Goal: Task Accomplishment & Management: Manage account settings

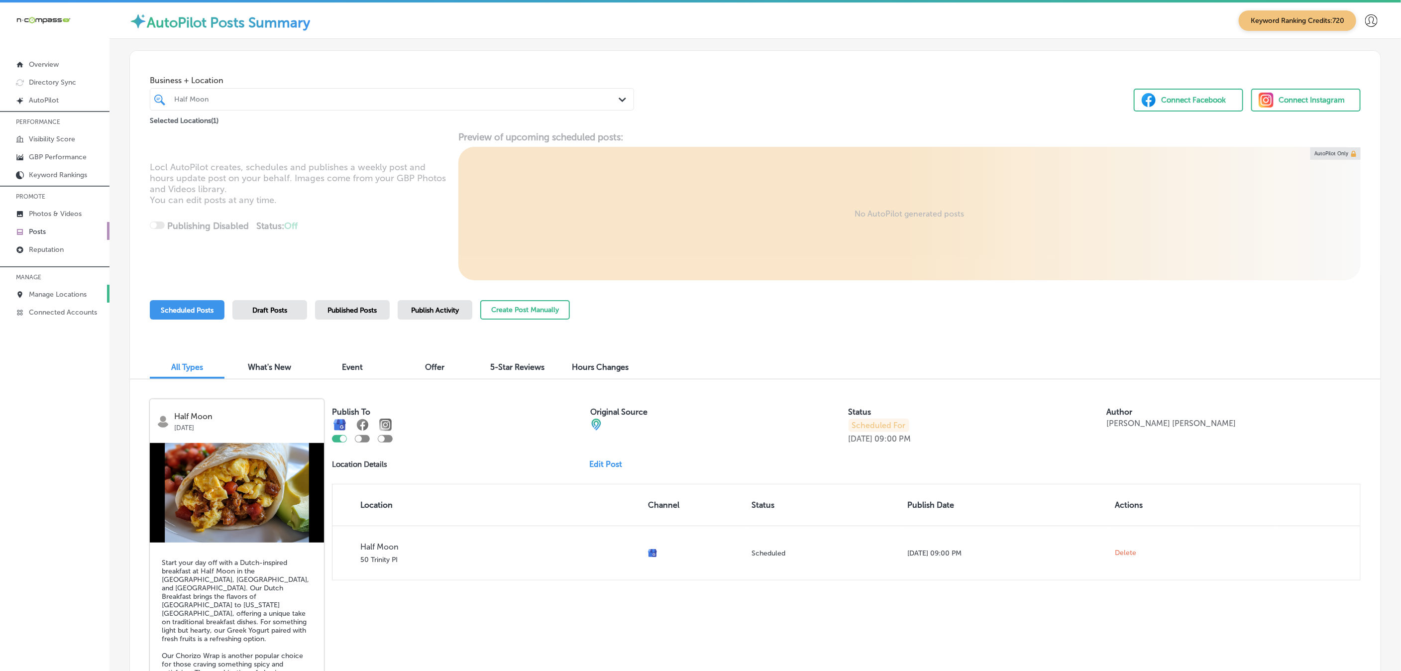
click at [81, 292] on p "Manage Locations" at bounding box center [58, 294] width 58 height 8
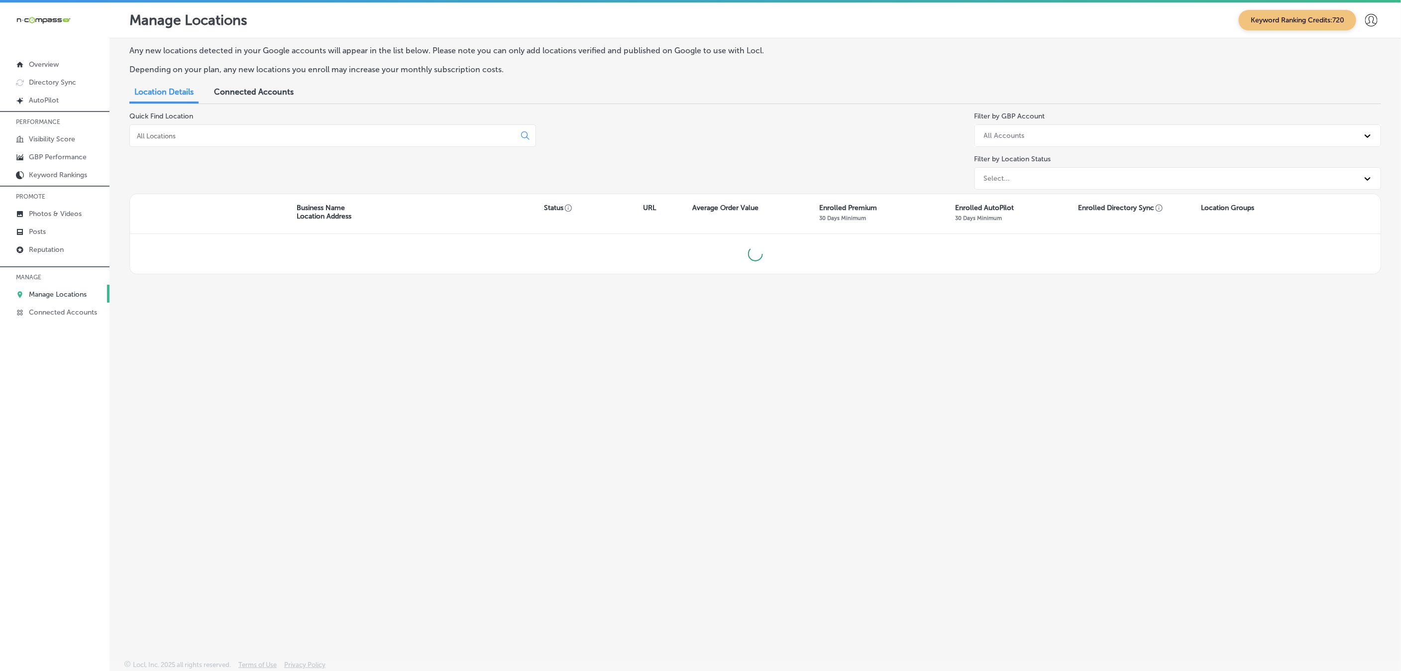
click at [201, 139] on input at bounding box center [324, 135] width 377 height 9
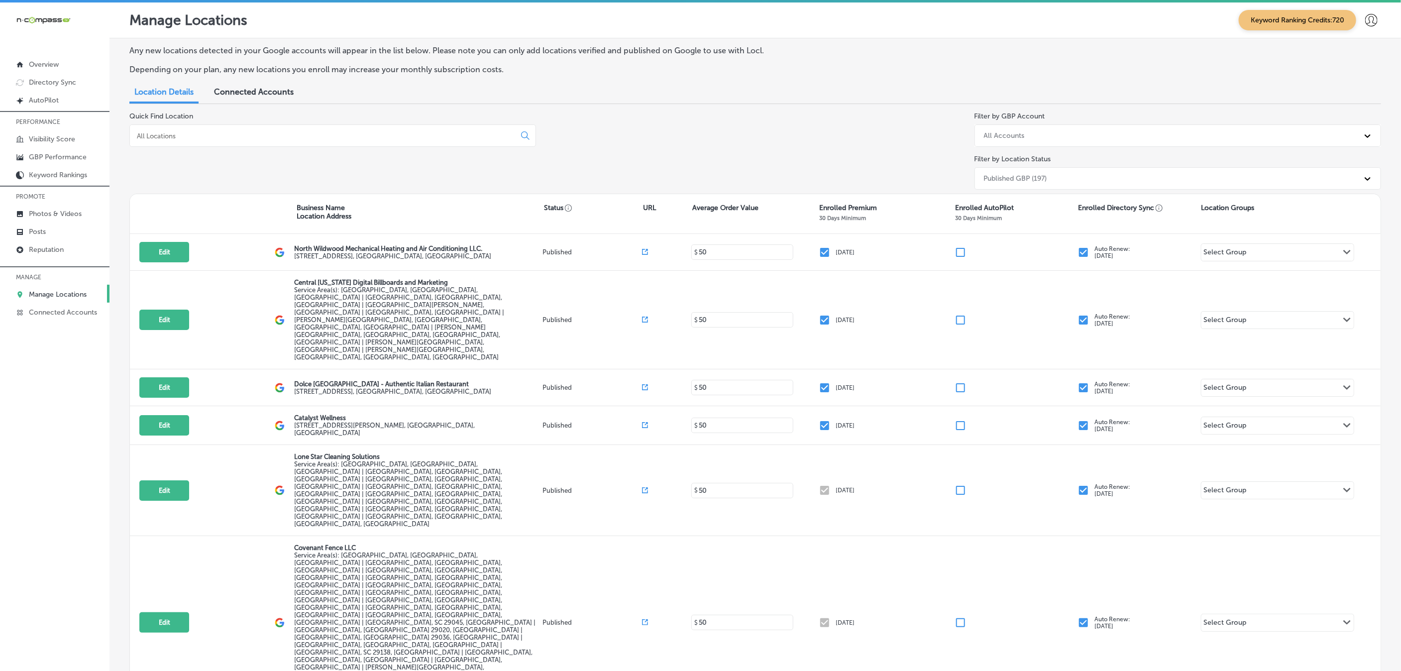
click at [251, 139] on input at bounding box center [324, 135] width 377 height 9
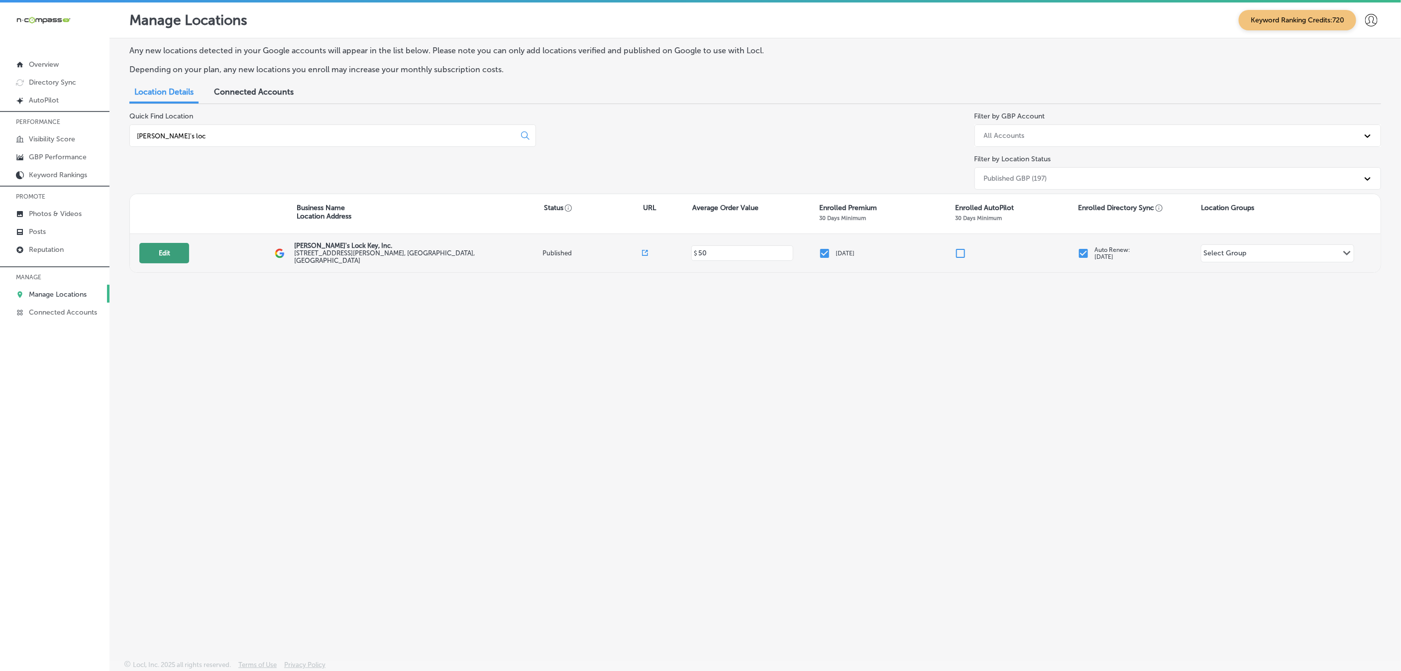
type input "[PERSON_NAME]'s loc"
click at [169, 254] on button "Edit" at bounding box center [164, 253] width 50 height 20
select select "US"
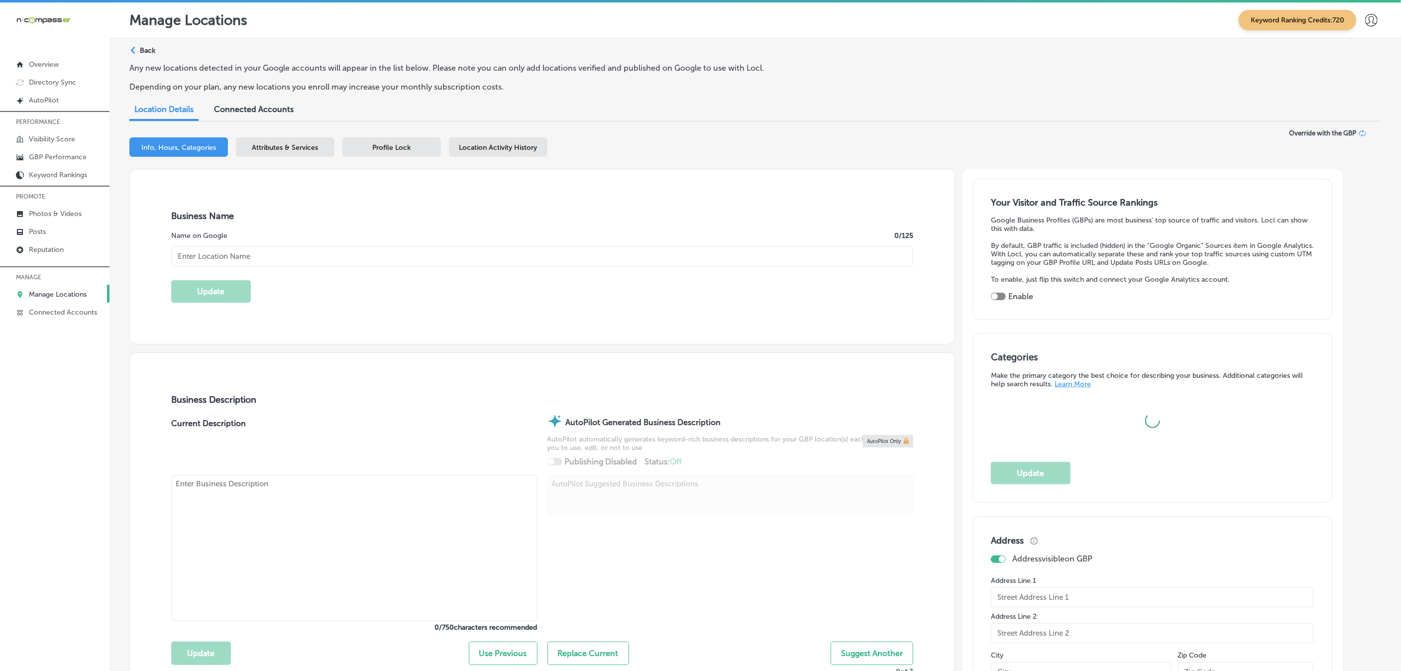
type input "[PERSON_NAME]'s Lock Key, Inc."
type input "[STREET_ADDRESS][PERSON_NAME]"
type input "[GEOGRAPHIC_DATA]"
type input "30605"
type input "US"
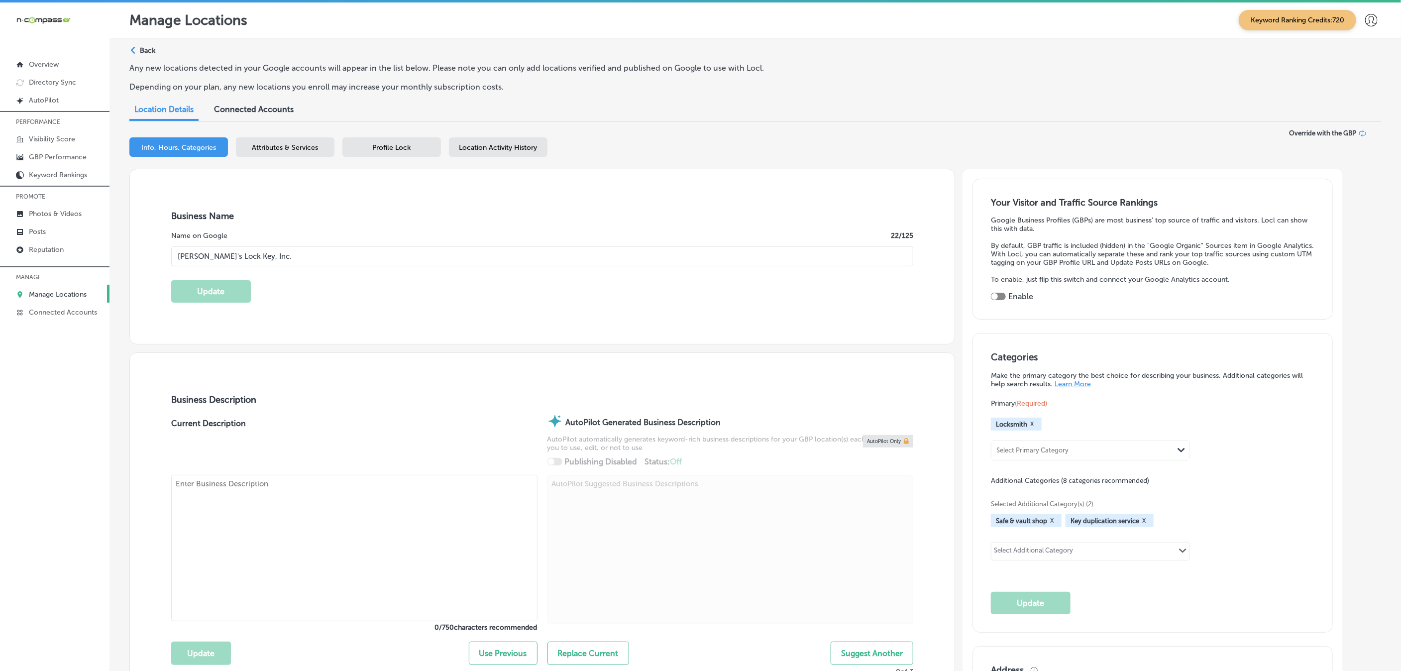
type input "[URL][DOMAIN_NAME]"
checkbox input "true"
type textarea "Jerry’s Lock & Key is a family-owned locksmith service proudly serving [GEOGRAP…"
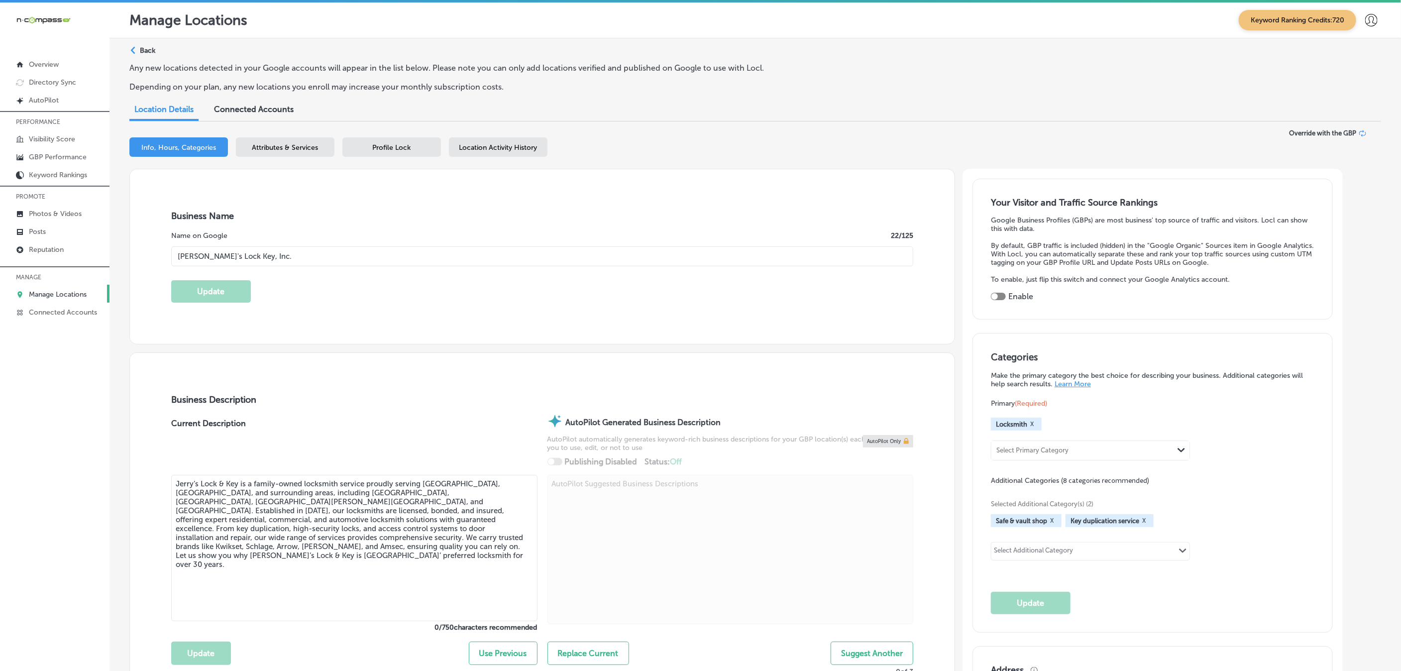
type input "[PHONE_NUMBER]"
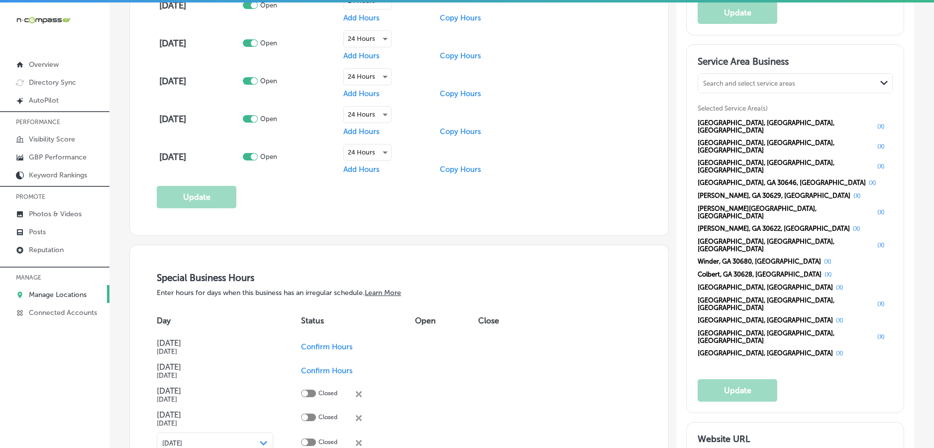
scroll to position [846, 0]
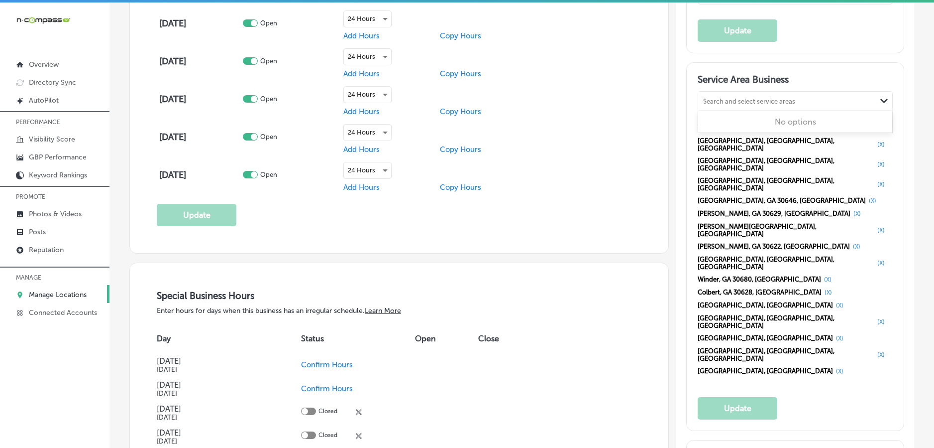
click at [745, 97] on div "Search and select service areas" at bounding box center [749, 100] width 92 height 7
paste input "[GEOGRAPHIC_DATA]"
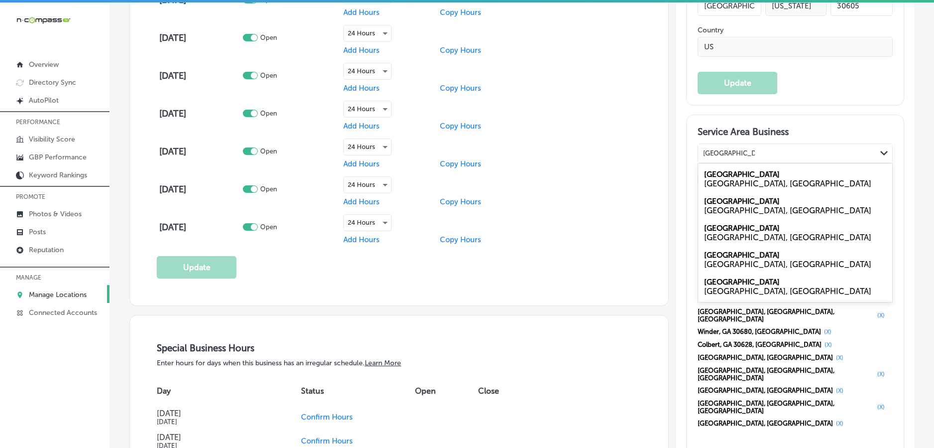
scroll to position [796, 0]
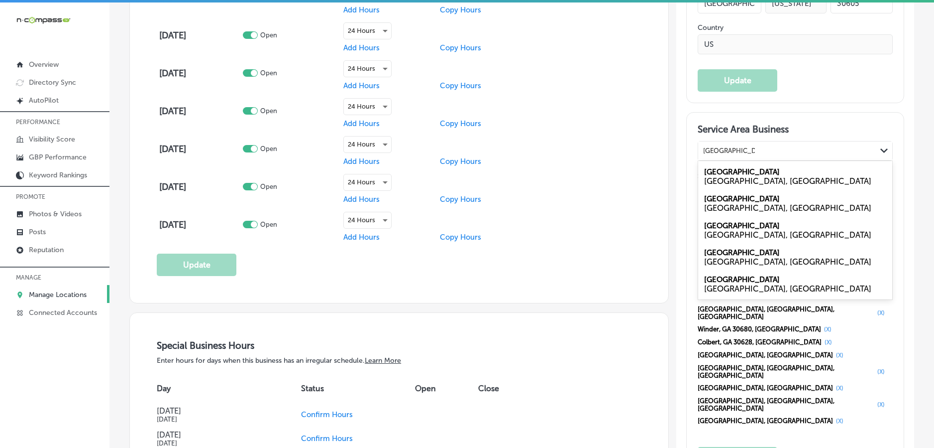
type input "[GEOGRAPHIC_DATA]"
click at [809, 317] on div "Service Area Business option [object Object] focused, 5 of 5. 5 results availab…" at bounding box center [795, 295] width 195 height 345
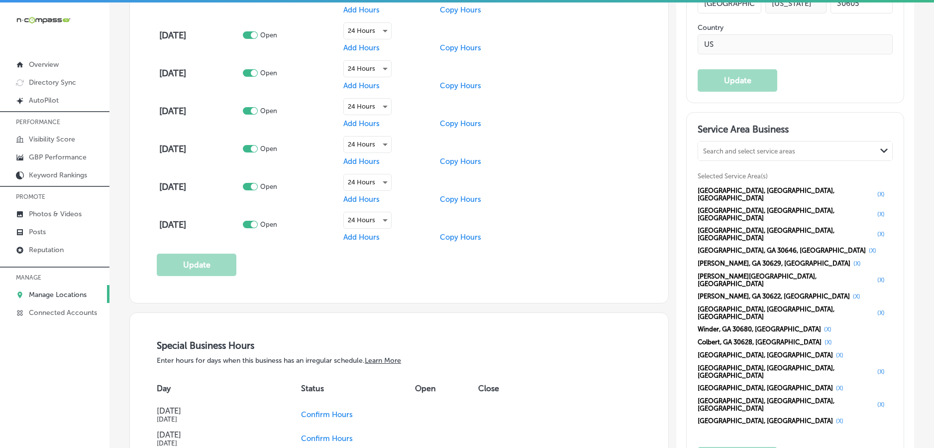
click at [780, 145] on div "Search and select service areas" at bounding box center [787, 150] width 178 height 13
paste input "[GEOGRAPHIC_DATA]"
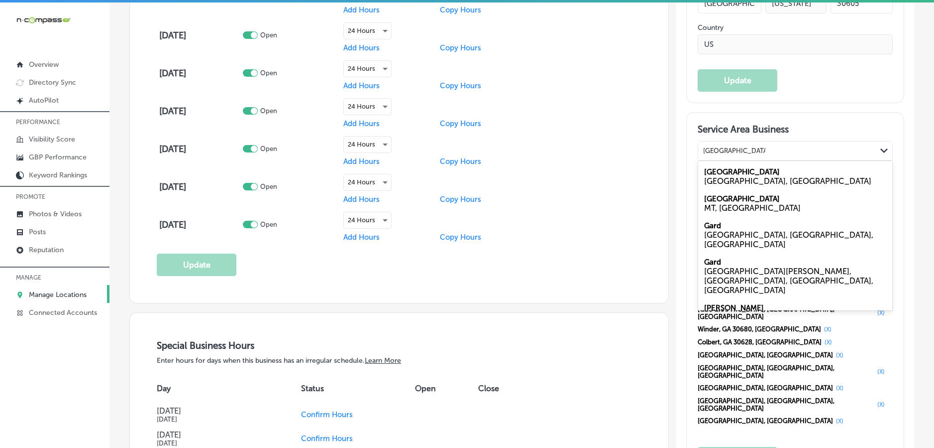
click at [758, 176] on div "[GEOGRAPHIC_DATA], [GEOGRAPHIC_DATA]" at bounding box center [795, 180] width 182 height 9
type input "[GEOGRAPHIC_DATA], [GEOGRAPHIC_DATA]"
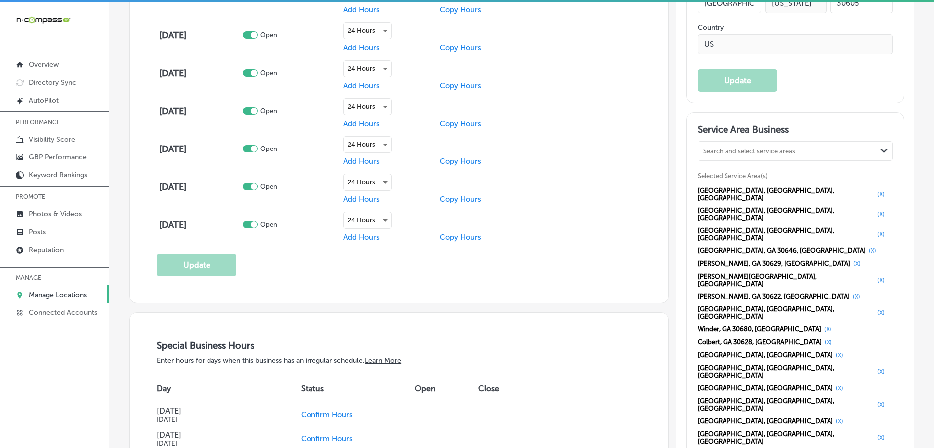
click at [788, 147] on div "Search and select service areas" at bounding box center [749, 150] width 92 height 7
paste input "[GEOGRAPHIC_DATA], [GEOGRAPHIC_DATA]"
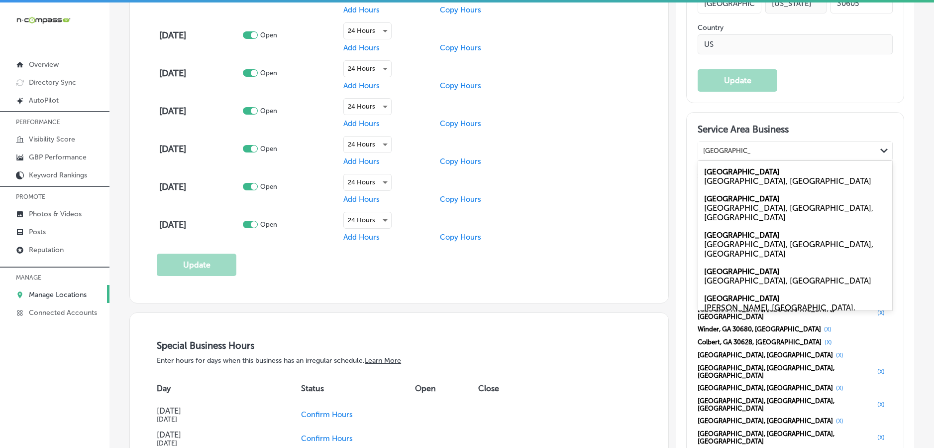
click at [731, 176] on div "[GEOGRAPHIC_DATA], [GEOGRAPHIC_DATA]" at bounding box center [795, 180] width 182 height 9
type input "[GEOGRAPHIC_DATA], [GEOGRAPHIC_DATA]"
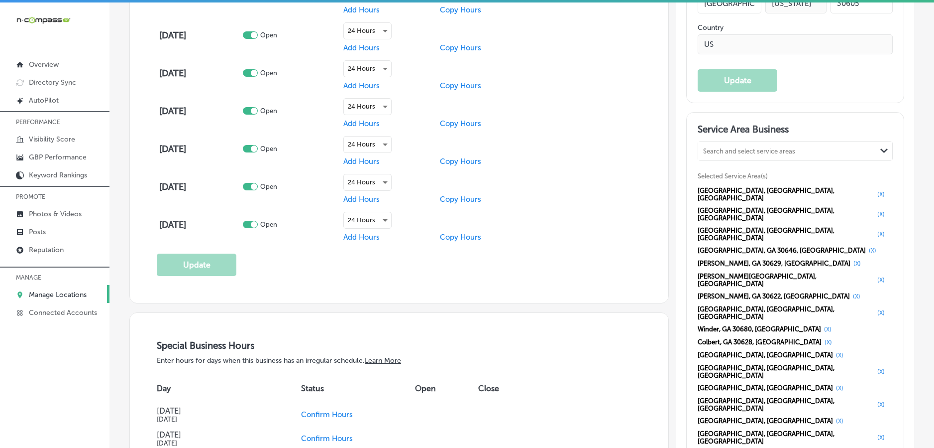
click at [767, 149] on div "Search and select service areas" at bounding box center [749, 150] width 92 height 7
paste input "[GEOGRAPHIC_DATA], [GEOGRAPHIC_DATA]"
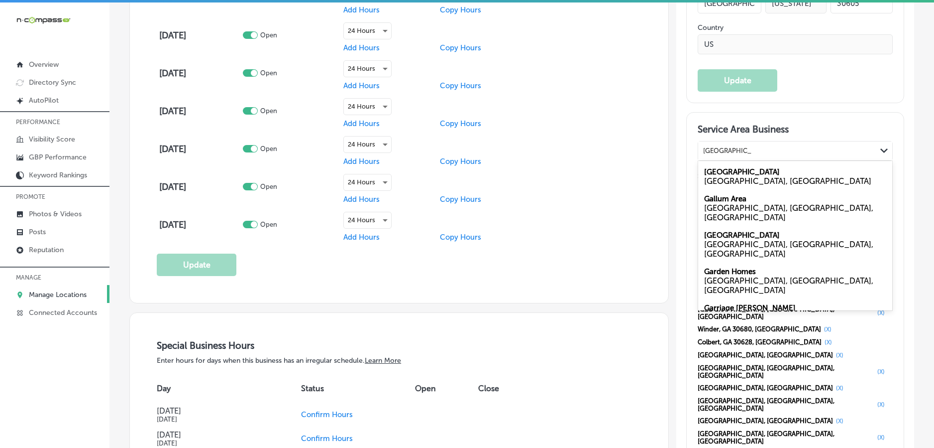
click at [744, 174] on div "[GEOGRAPHIC_DATA] [GEOGRAPHIC_DATA], [GEOGRAPHIC_DATA]" at bounding box center [795, 176] width 194 height 27
type input "[GEOGRAPHIC_DATA], [GEOGRAPHIC_DATA]"
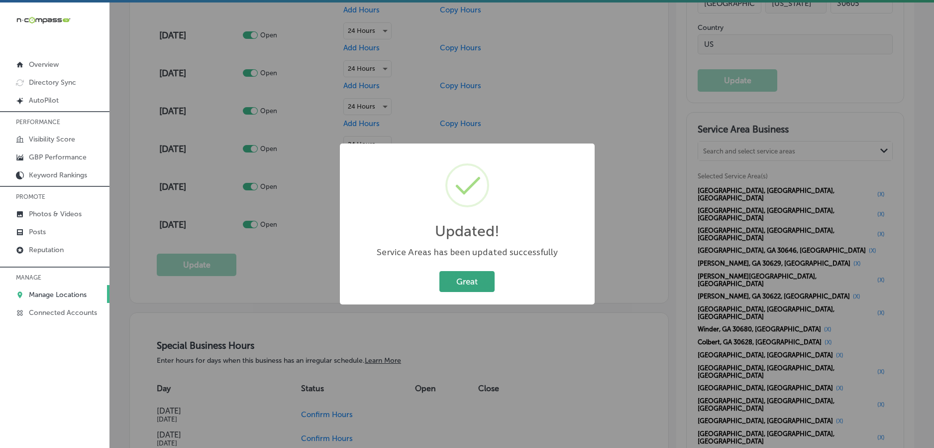
click at [462, 289] on button "Great" at bounding box center [467, 281] width 55 height 20
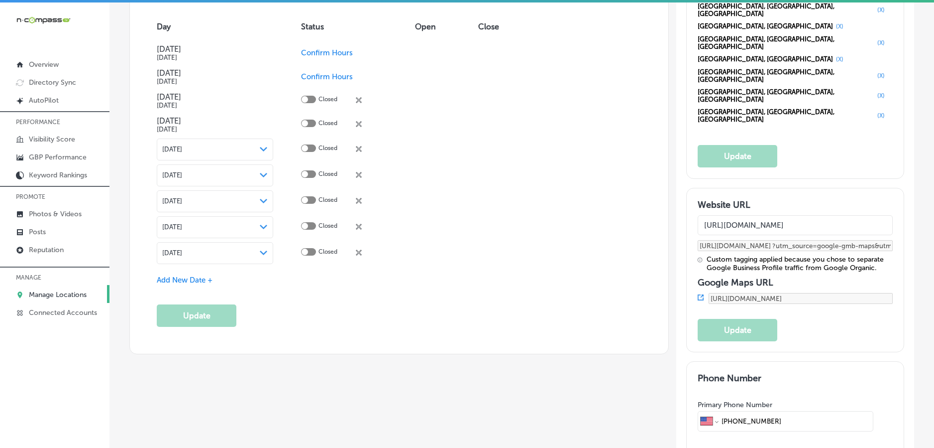
scroll to position [1009, 0]
